Goal: Find specific page/section: Find specific page/section

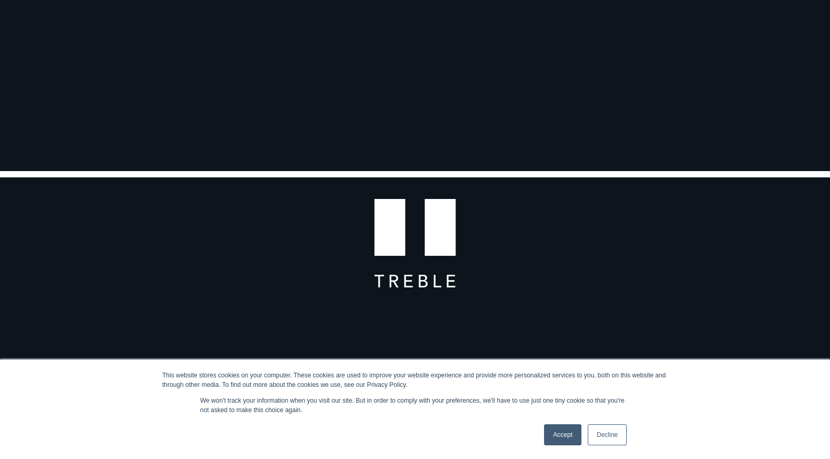
click at [562, 439] on link "Accept" at bounding box center [562, 434] width 37 height 21
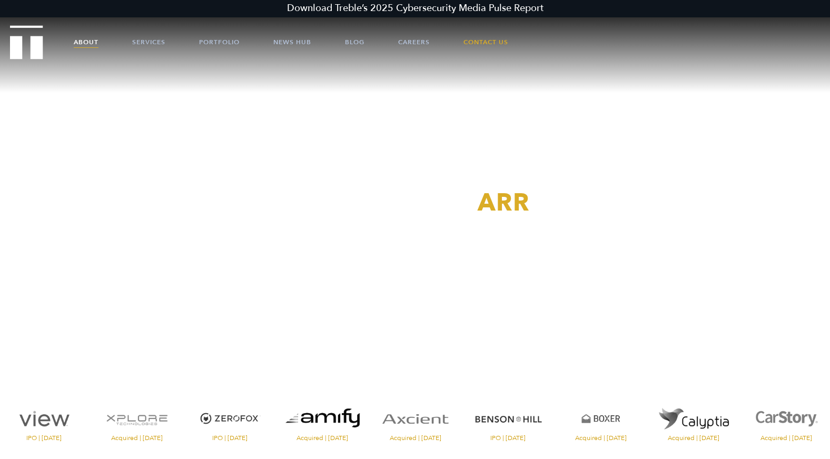
click at [84, 43] on link "About" at bounding box center [86, 42] width 25 height 32
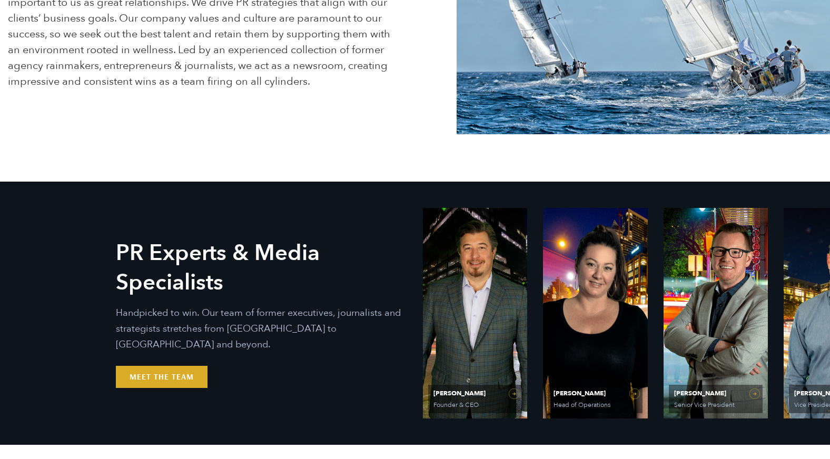
scroll to position [333, 0]
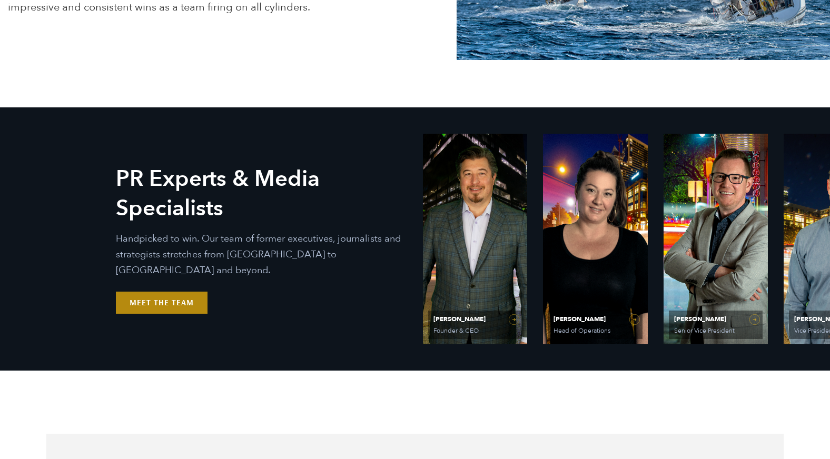
click at [182, 293] on link "Meet the Team" at bounding box center [162, 303] width 92 height 22
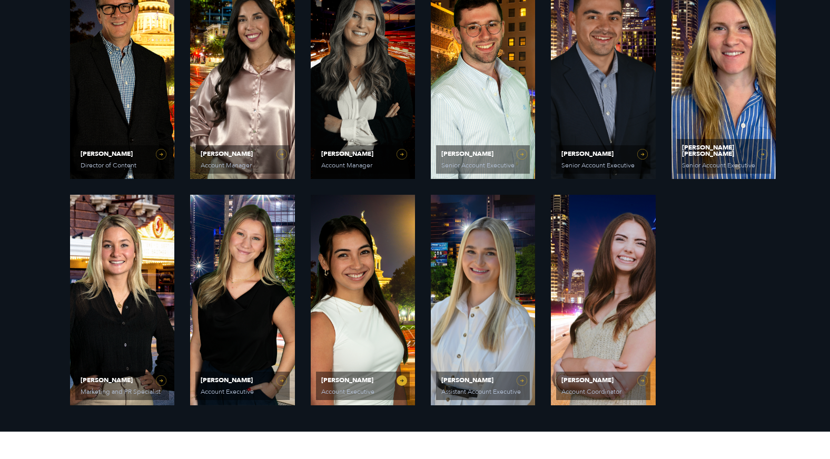
scroll to position [740, 0]
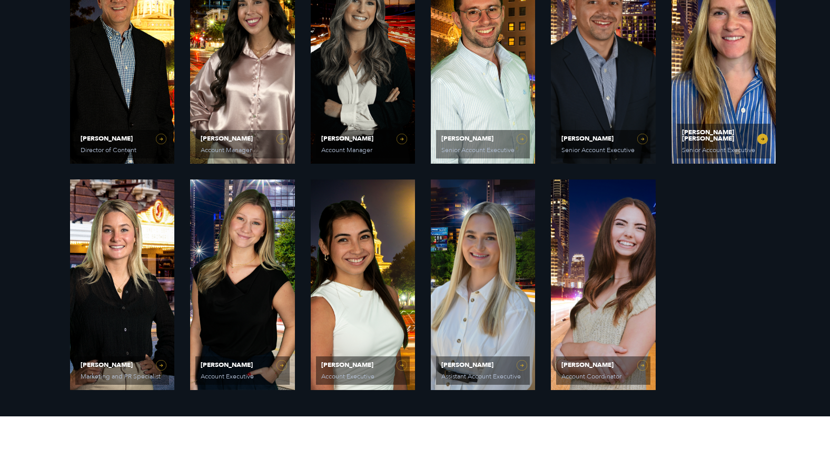
click at [718, 142] on span "[PERSON_NAME] [PERSON_NAME]" at bounding box center [723, 135] width 83 height 13
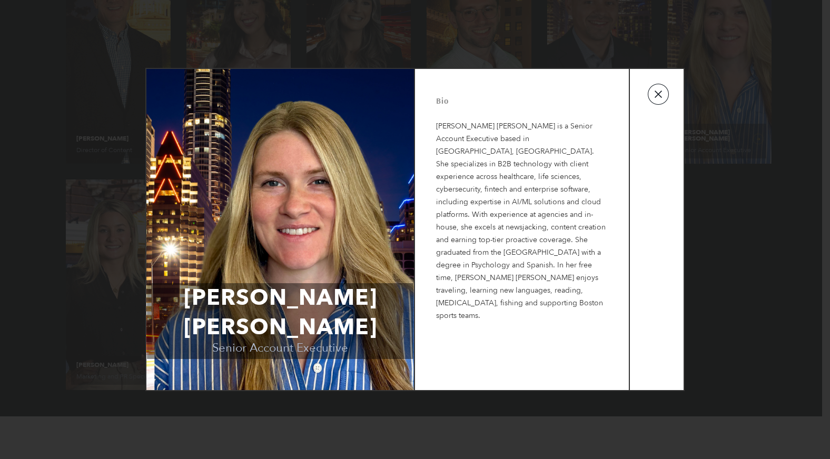
click at [661, 101] on button "button" at bounding box center [657, 94] width 21 height 21
